Goal: Communication & Community: Answer question/provide support

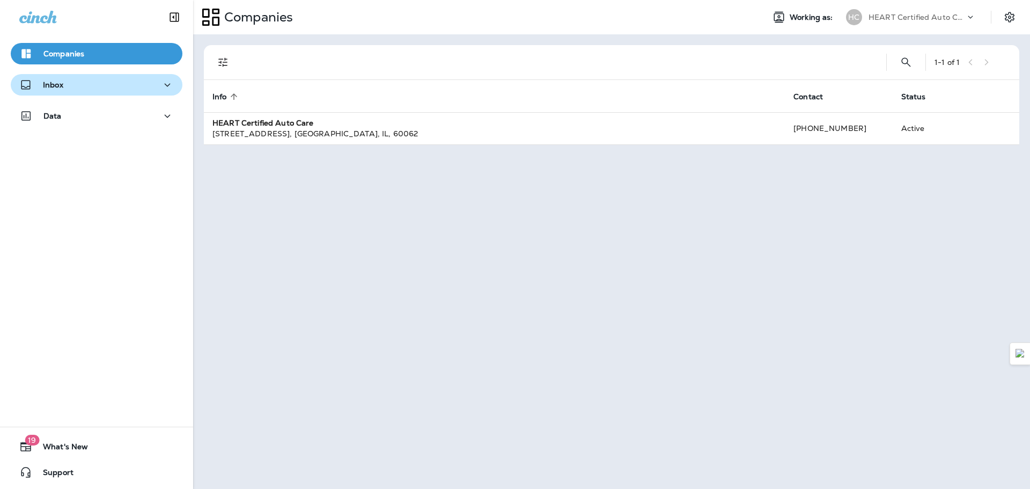
click at [70, 83] on div "Inbox" at bounding box center [96, 84] width 155 height 13
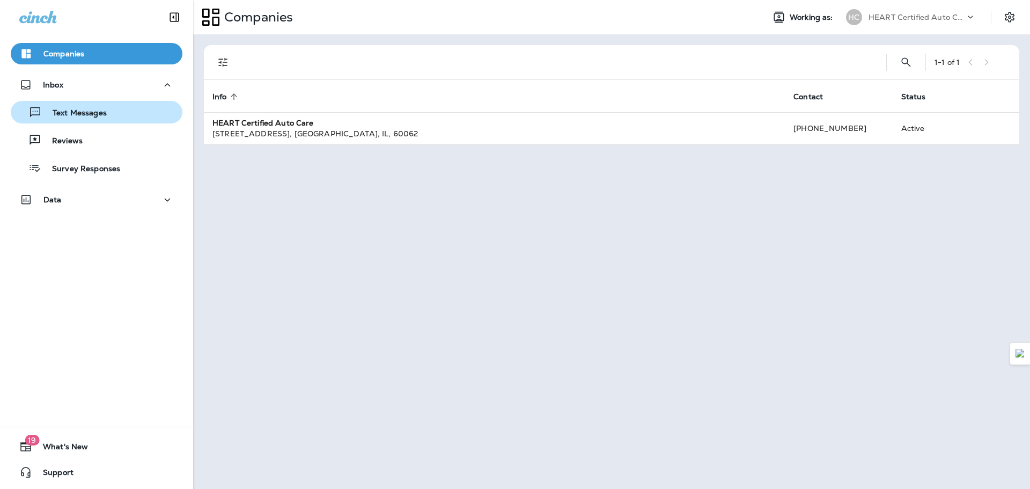
click at [82, 114] on p "Text Messages" at bounding box center [74, 113] width 65 height 10
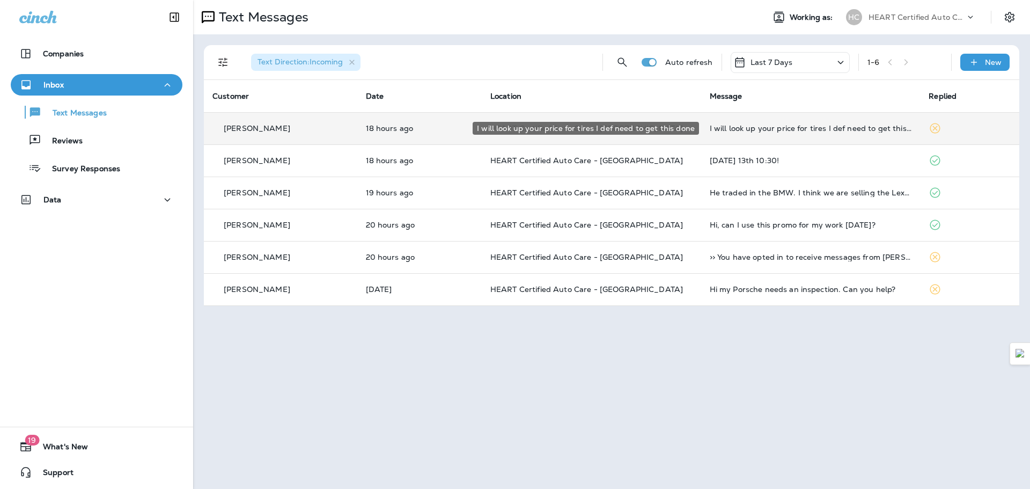
click at [822, 127] on div "I will look up your price for tires I def need to get this done" at bounding box center [811, 128] width 202 height 9
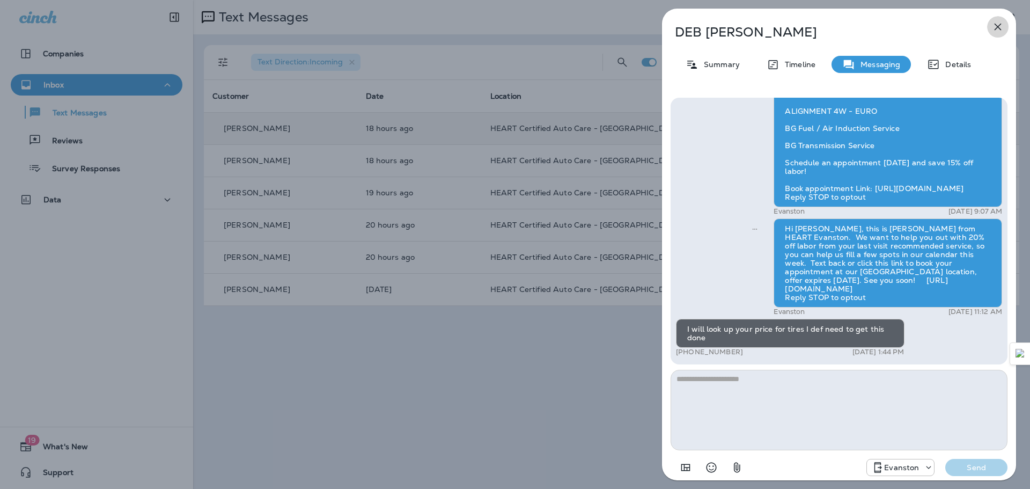
click at [998, 24] on icon "button" at bounding box center [998, 26] width 13 height 13
